Goal: Transaction & Acquisition: Purchase product/service

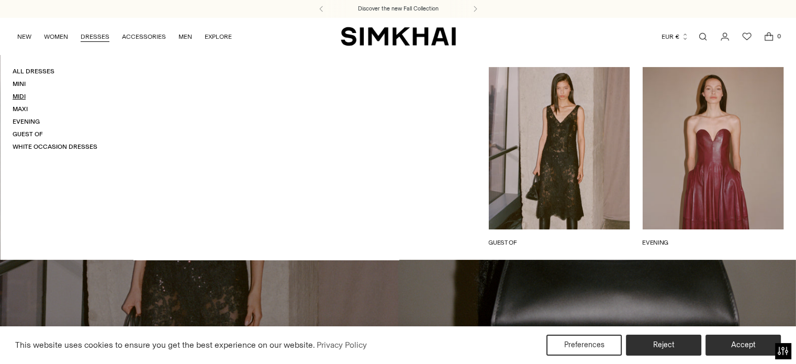
click at [17, 97] on link "Midi" at bounding box center [19, 96] width 13 height 7
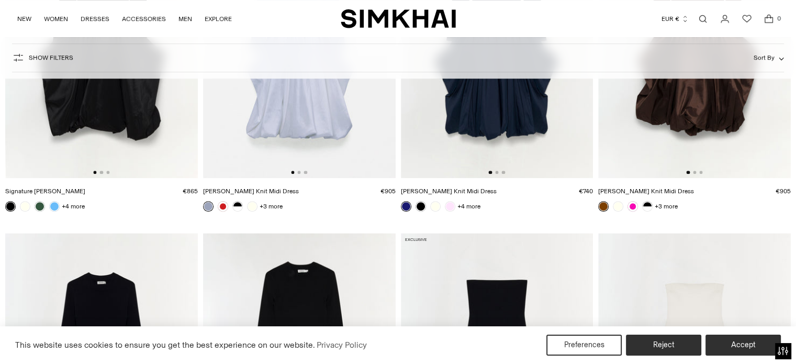
scroll to position [680, 0]
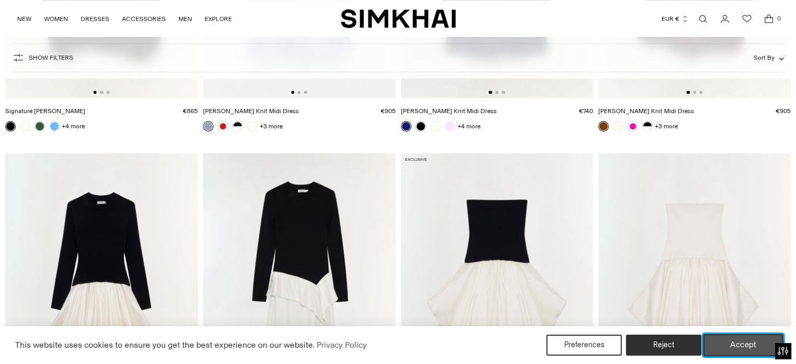
click at [739, 351] on button "Accept" at bounding box center [743, 345] width 80 height 22
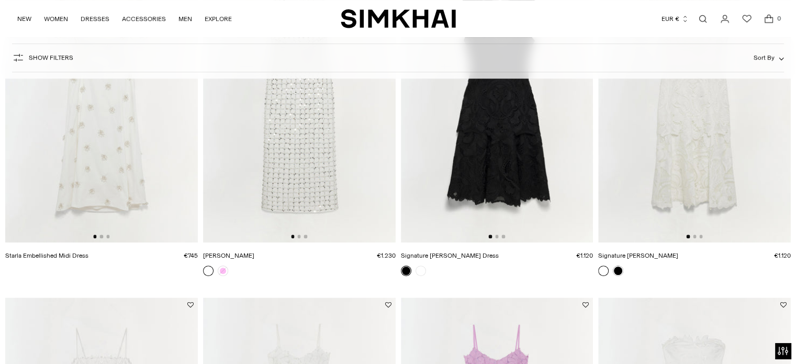
scroll to position [4658, 0]
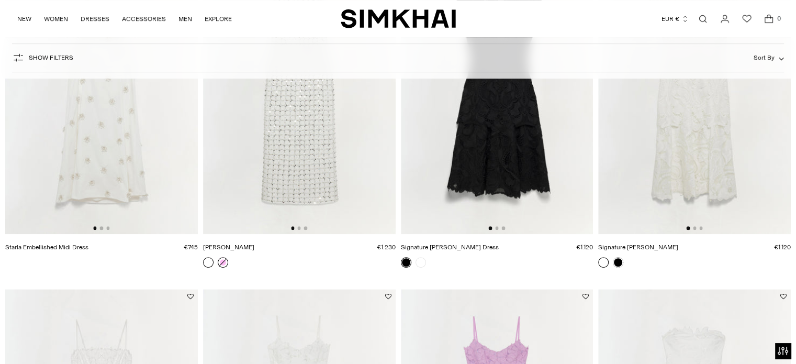
click at [220, 263] on link at bounding box center [223, 262] width 10 height 10
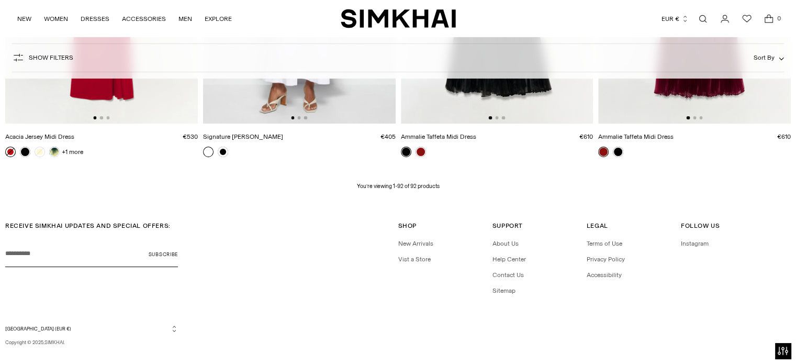
scroll to position [7866, 0]
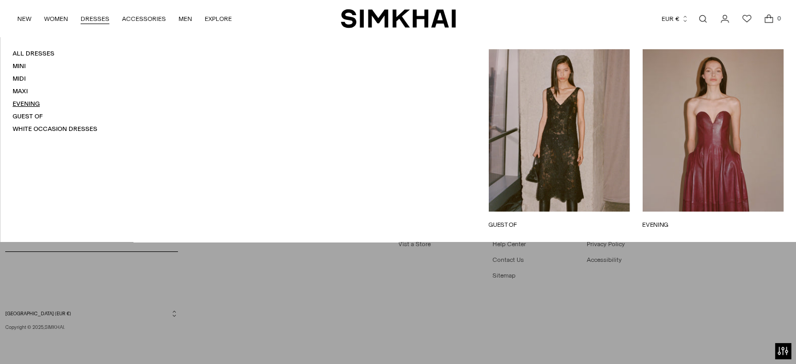
click at [38, 102] on link "Evening" at bounding box center [26, 103] width 27 height 7
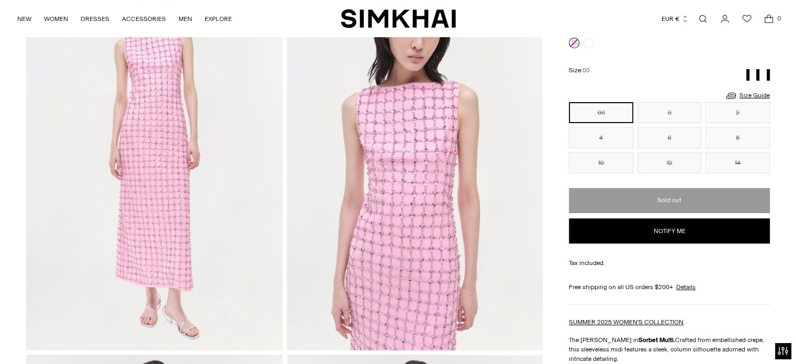
scroll to position [209, 0]
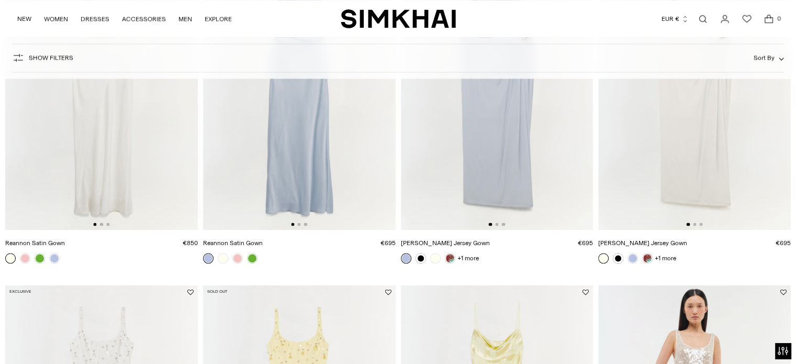
scroll to position [1570, 0]
click at [445, 178] on img at bounding box center [497, 84] width 193 height 289
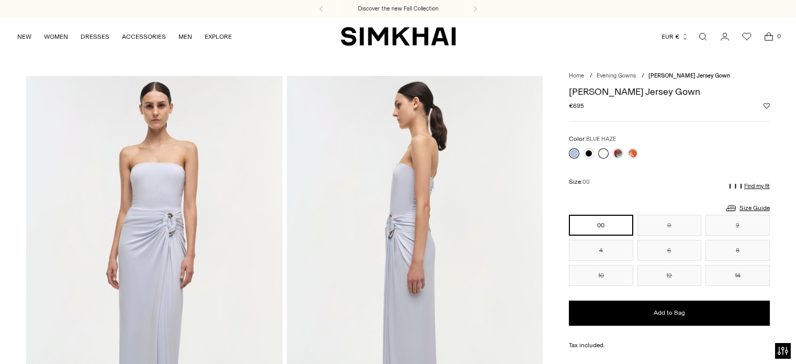
scroll to position [105, 0]
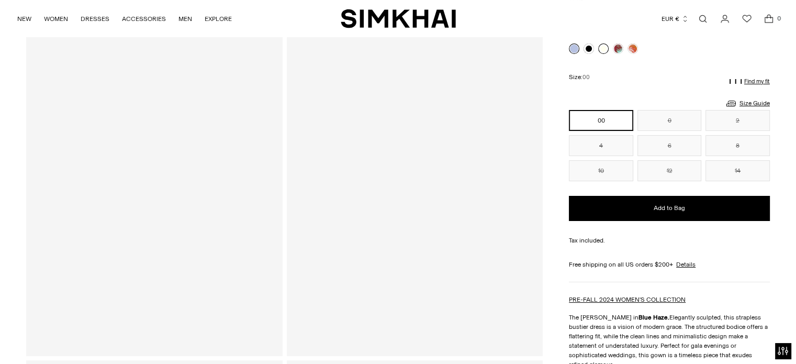
click at [605, 51] on link at bounding box center [603, 48] width 10 height 10
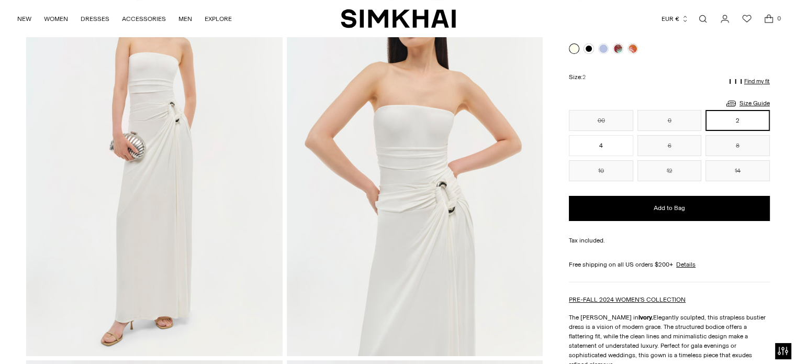
scroll to position [105, 0]
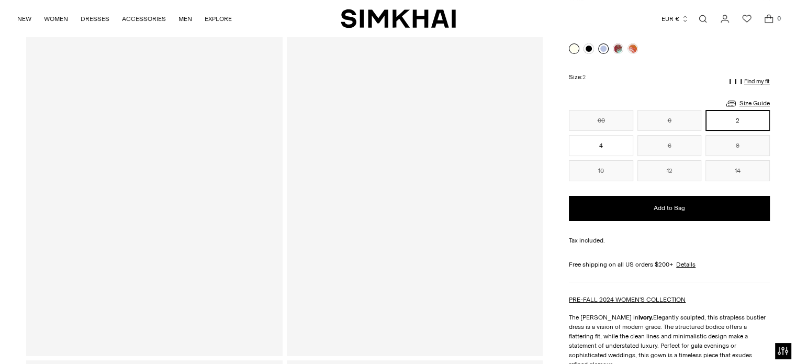
click at [600, 47] on link at bounding box center [603, 48] width 10 height 10
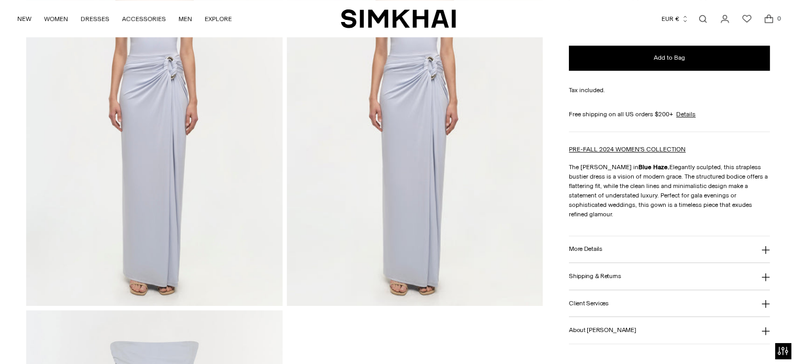
scroll to position [942, 0]
